Goal: Task Accomplishment & Management: Use online tool/utility

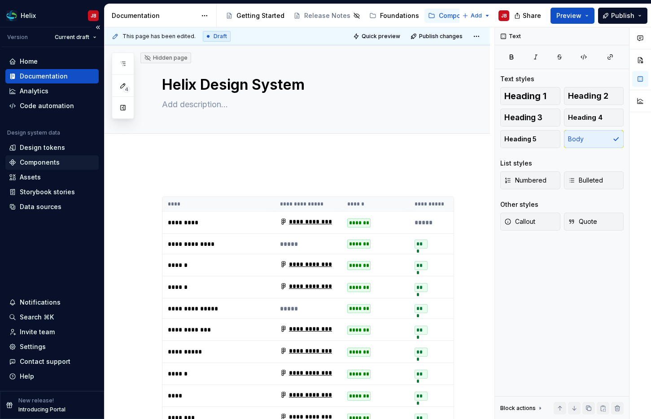
click at [44, 162] on div "Components" at bounding box center [40, 162] width 40 height 9
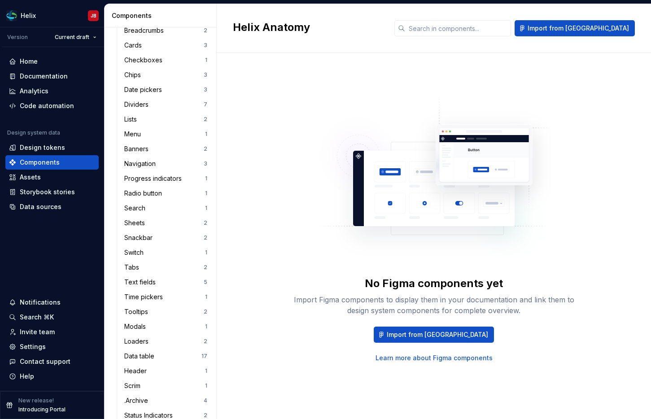
scroll to position [225, 0]
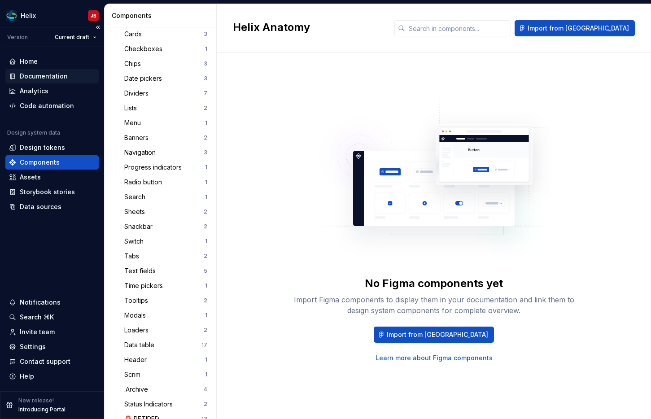
click at [42, 77] on div "Documentation" at bounding box center [44, 76] width 48 height 9
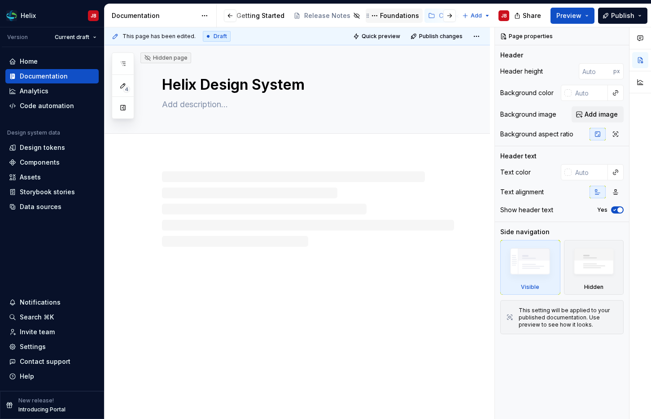
scroll to position [0, 13]
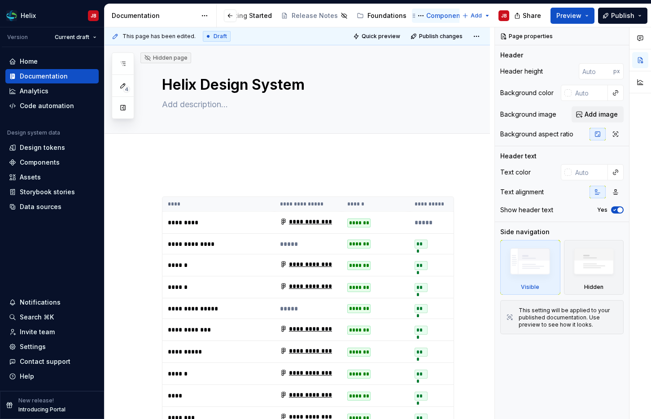
click at [435, 18] on div "Components" at bounding box center [446, 15] width 40 height 9
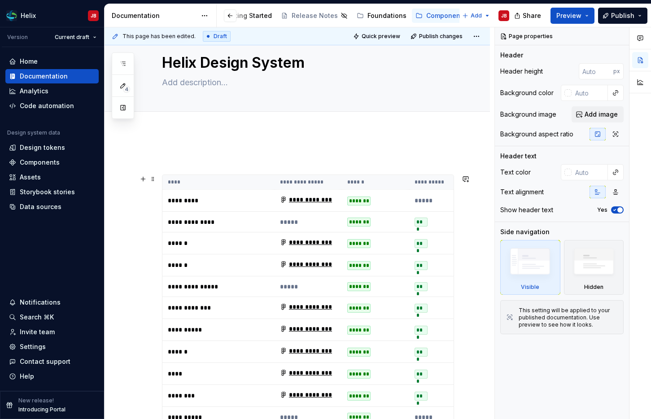
scroll to position [0, 0]
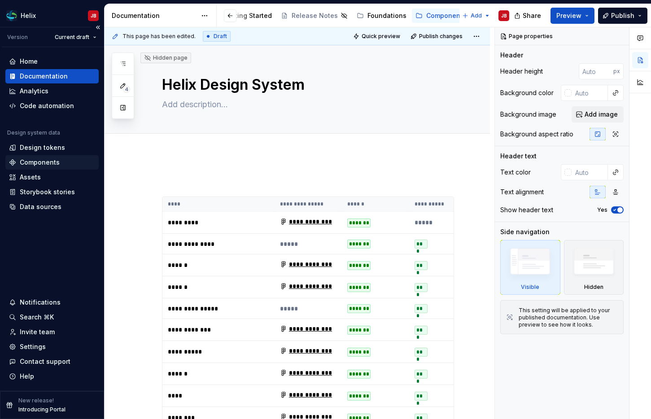
click at [42, 161] on div "Components" at bounding box center [40, 162] width 40 height 9
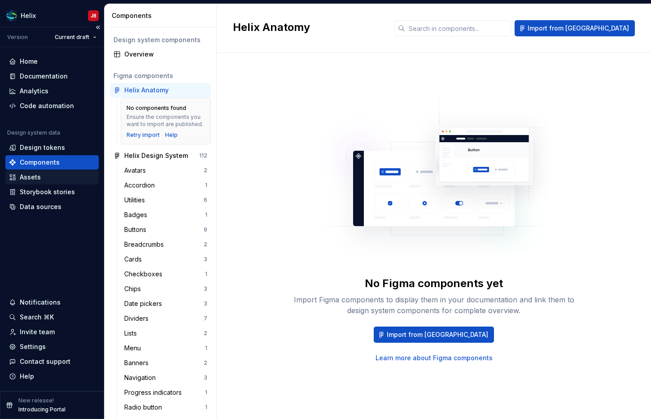
click at [32, 175] on div "Assets" at bounding box center [30, 177] width 21 height 9
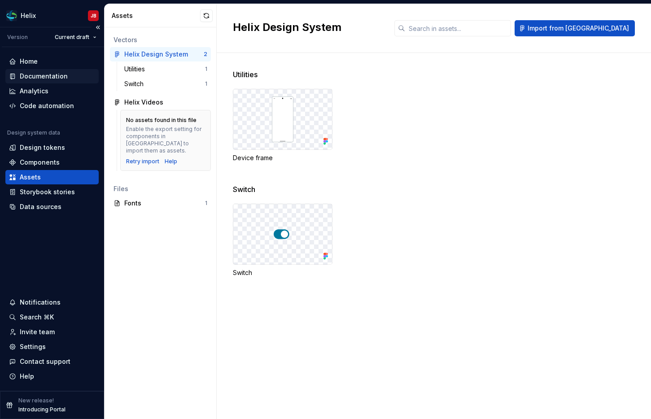
click at [41, 76] on div "Documentation" at bounding box center [44, 76] width 48 height 9
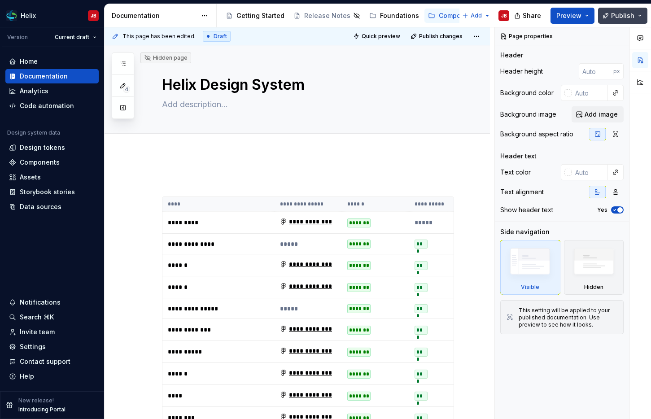
click at [641, 18] on button "Publish" at bounding box center [622, 16] width 49 height 16
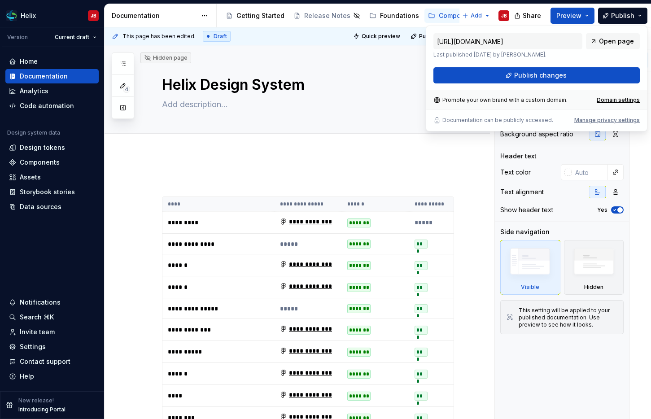
type textarea "*"
